Goal: Information Seeking & Learning: Find contact information

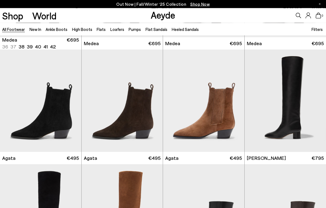
scroll to position [101, 0]
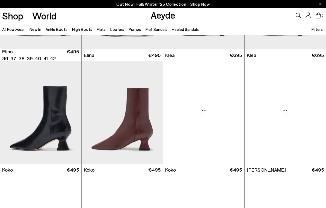
scroll to position [547, 0]
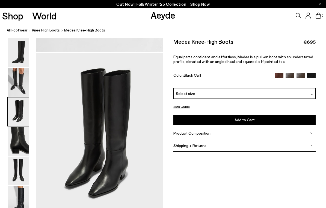
scroll to position [329, 0]
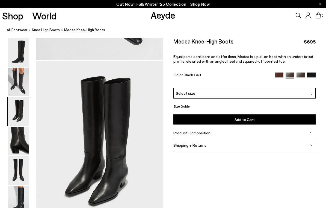
click at [14, 151] on img at bounding box center [18, 141] width 21 height 29
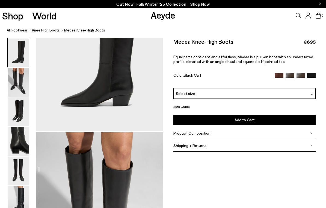
scroll to position [68, 0]
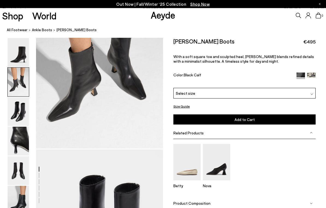
scroll to position [209, 0]
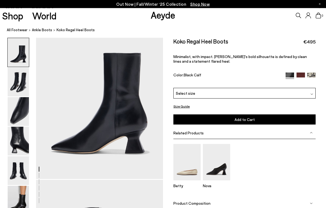
scroll to position [34, 0]
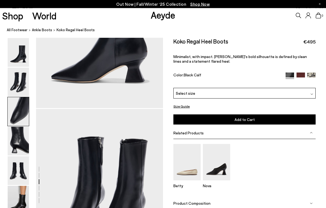
click at [17, 0] on html "Free shipping to Finland on all orders Your item is added to cart. View Cart × …" at bounding box center [163, 5] width 326 height 208
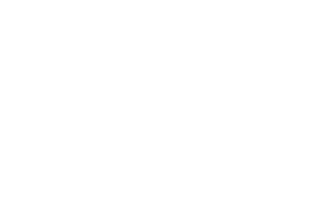
scroll to position [1421, 0]
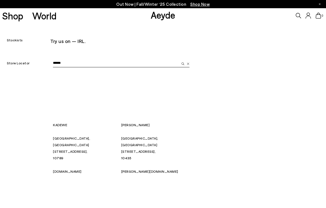
type input "******"
click at [182, 63] on button "submit" at bounding box center [182, 63] width 5 height 8
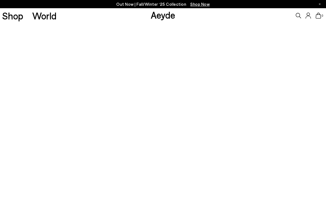
scroll to position [424, 0]
